Goal: Information Seeking & Learning: Compare options

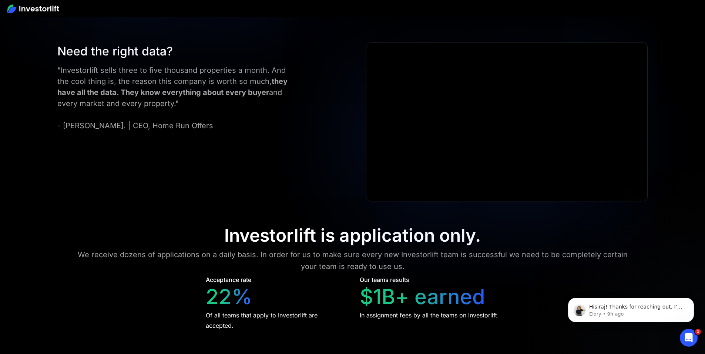
scroll to position [2998, 0]
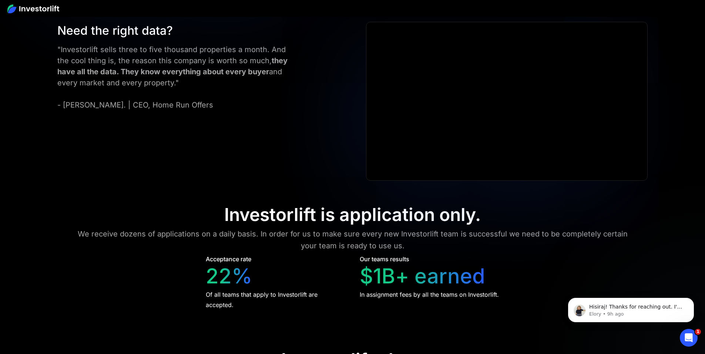
scroll to position [3017, 0]
